Goal: Task Accomplishment & Management: Complete application form

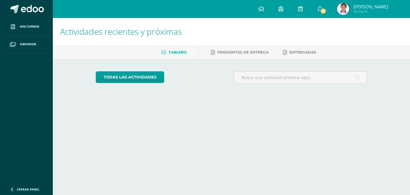
click at [170, 47] on div "Tablero Pendientes de entrega Entregadas" at bounding box center [238, 52] width 371 height 14
click at [201, 100] on html "Mis cursos Archivos Cerrar panel Artes Visuales Segundo Básico "2.1" Ciencias N…" at bounding box center [205, 50] width 410 height 100
click at [212, 100] on html "Mis cursos Archivos Cerrar panel Artes Visuales Segundo Básico "2.1" Ciencias N…" at bounding box center [205, 50] width 410 height 100
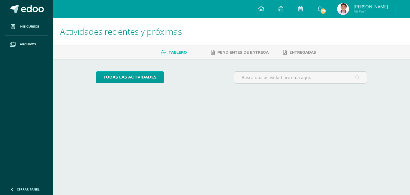
click at [209, 100] on html "Mis cursos Archivos Cerrar panel Artes Visuales Segundo Básico "2.1" Ciencias N…" at bounding box center [205, 50] width 410 height 100
click at [255, 82] on input "text" at bounding box center [300, 78] width 133 height 12
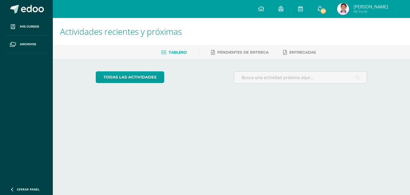
click at [326, 13] on span "67" at bounding box center [323, 11] width 7 height 7
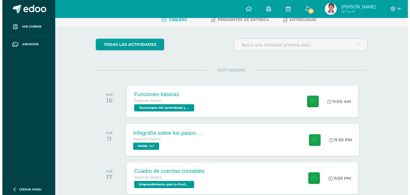
scroll to position [60, 0]
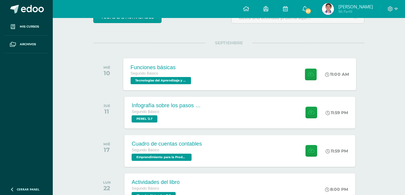
click at [211, 77] on div "Funciones básicas Segundo Básico Tecnologías del Aprendizaje y la Comunicación …" at bounding box center [240, 74] width 233 height 32
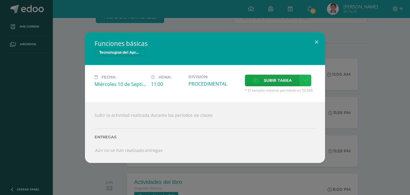
click at [304, 79] on icon at bounding box center [305, 80] width 4 height 5
click at [284, 79] on span "Subir tarea" at bounding box center [278, 80] width 28 height 11
click at [0, 0] on input "Subir tarea" at bounding box center [0, 0] width 0 height 0
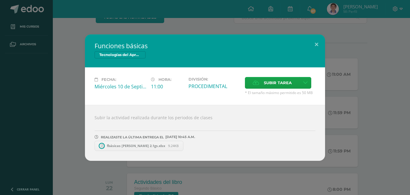
click at [268, 118] on div "Subir la actividad realizada durante los periodos de clases REALIZASTE LA ÚLTIM…" at bounding box center [205, 133] width 240 height 56
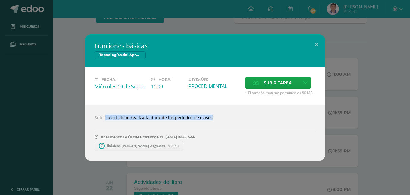
click at [268, 118] on div "Subir la actividad realizada durante los periodos de clases REALIZASTE LA ÚLTIM…" at bounding box center [205, 133] width 240 height 56
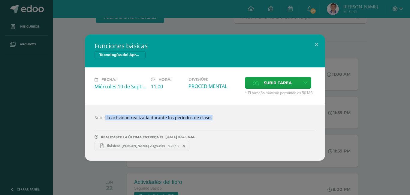
click at [230, 127] on div "REALIZASTE LA ÚLTIMA ENTREGA EL [DATE] 10:45 A.M." at bounding box center [204, 132] width 221 height 14
